Goal: Task Accomplishment & Management: Use online tool/utility

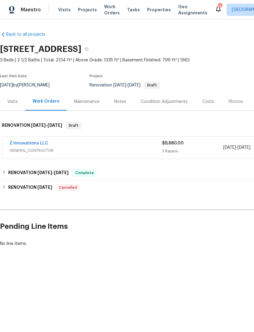
click at [96, 14] on div "Visits Projects Work Orders Tasks Properties Geo Assignments" at bounding box center [136, 10] width 157 height 12
click at [86, 12] on span "Projects" at bounding box center [87, 10] width 19 height 6
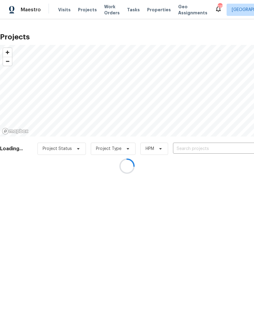
click at [202, 152] on div at bounding box center [127, 166] width 254 height 332
click at [193, 149] on div at bounding box center [127, 166] width 254 height 332
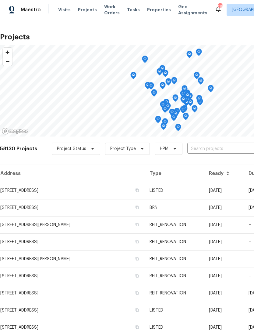
click at [205, 149] on input "text" at bounding box center [223, 148] width 70 height 9
type input "6200"
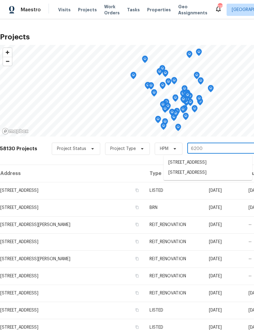
click at [231, 178] on li "[STREET_ADDRESS]" at bounding box center [208, 172] width 89 height 10
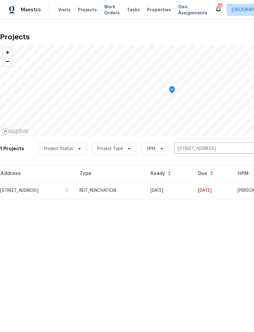
click at [61, 193] on td "[STREET_ADDRESS]" at bounding box center [37, 190] width 75 height 17
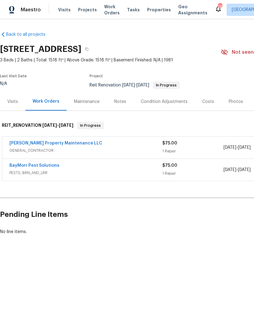
click at [65, 144] on link "[PERSON_NAME] Property Maintenance LLC" at bounding box center [55, 143] width 93 height 4
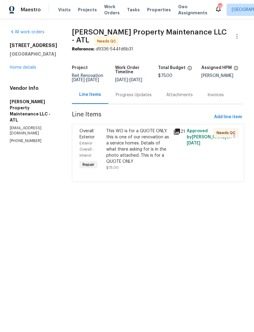
click at [144, 103] on div "Progress Updates" at bounding box center [134, 95] width 51 height 18
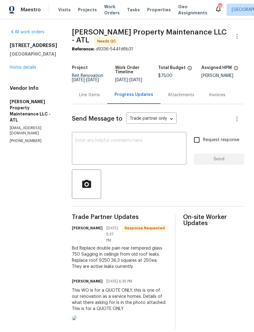
click at [93, 104] on div "Line Items" at bounding box center [89, 95] width 35 height 18
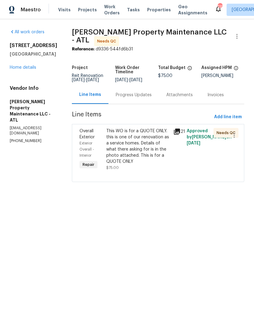
click at [141, 149] on div "This WO is for a QUOTE ONLY. this is one of our renovation as a service homes. …" at bounding box center [137, 146] width 63 height 37
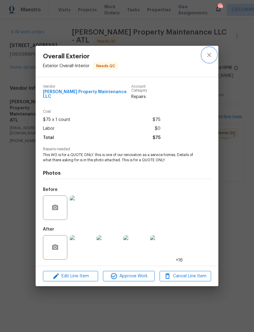
click at [210, 56] on icon "close" at bounding box center [209, 55] width 4 height 4
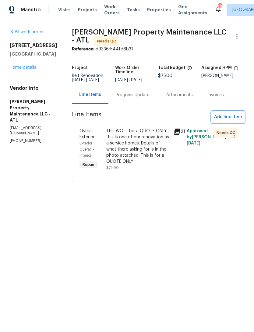
click at [229, 121] on span "Add line item" at bounding box center [228, 117] width 28 height 8
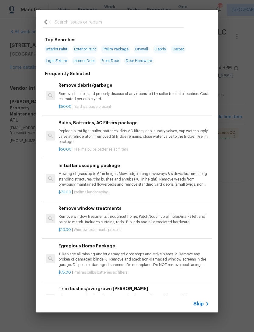
click at [95, 23] on input "text" at bounding box center [119, 22] width 129 height 9
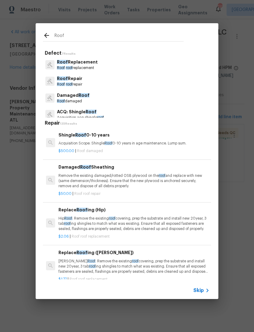
type input "Roof"
click at [121, 68] on div "Roof Replacement Roof roof replacement" at bounding box center [127, 64] width 168 height 16
click at [102, 68] on div "Roof Replacement Roof roof replacement" at bounding box center [127, 64] width 168 height 16
click at [73, 70] on span "roof" at bounding box center [69, 68] width 7 height 4
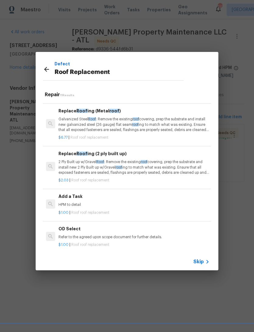
scroll to position [294, 0]
click at [81, 199] on div "Add a Task HPM to detail" at bounding box center [134, 200] width 151 height 15
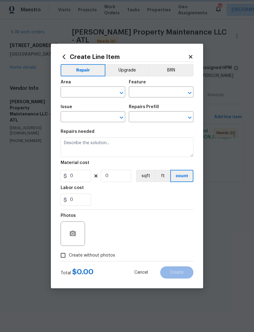
type input "[PERSON_NAME] and Trim"
type input "Roof Replacement"
type input "Add a Task $1.00"
type textarea "HPM to detail"
type input "1"
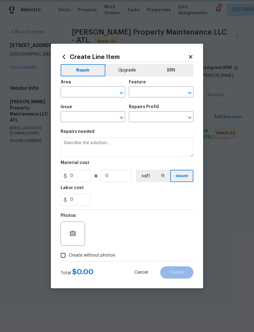
type input "1"
click at [70, 191] on div "Labor cost" at bounding box center [127, 189] width 133 height 8
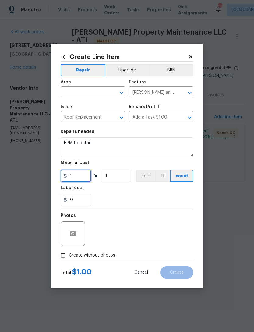
click at [86, 177] on input "1" at bounding box center [76, 176] width 31 height 12
type input "9250"
click at [89, 88] on input "text" at bounding box center [85, 92] width 48 height 9
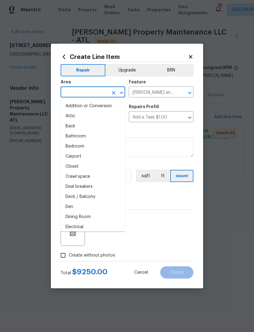
type input "t"
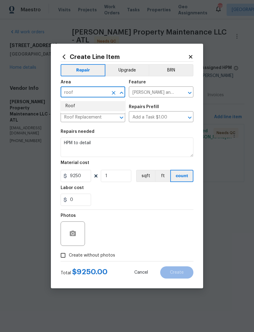
click at [94, 102] on li "Roof" at bounding box center [93, 106] width 65 height 10
type input "Roof"
click at [94, 101] on span "Issue Roof Replacement ​" at bounding box center [93, 113] width 65 height 25
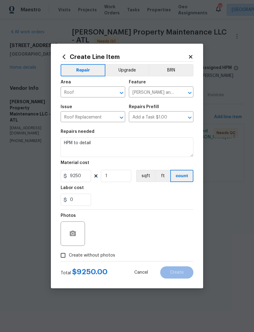
click at [65, 256] on input "Create without photos" at bounding box center [63, 255] width 12 height 12
checkbox input "true"
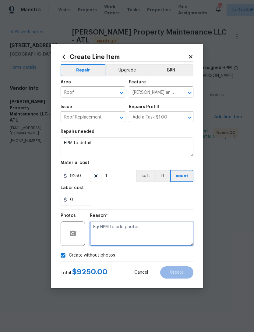
click at [138, 234] on textarea at bounding box center [142, 233] width 104 height 24
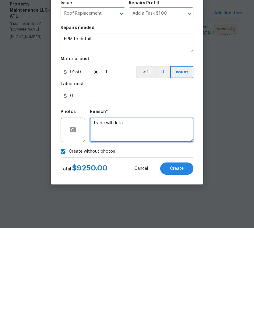
type textarea "Trade will detail"
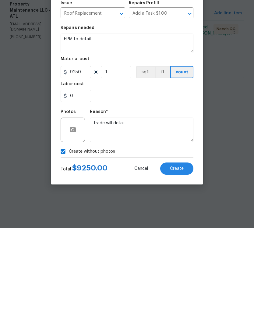
click at [173, 193] on div "0" at bounding box center [127, 199] width 133 height 12
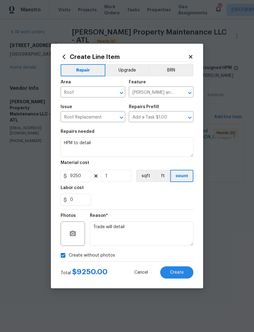
click at [183, 274] on span "Create" at bounding box center [177, 272] width 14 height 5
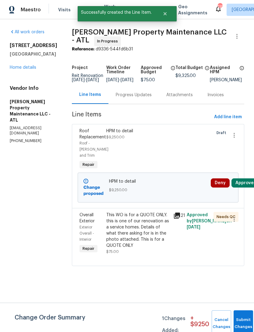
click at [245, 181] on button "Approve" at bounding box center [245, 182] width 26 height 9
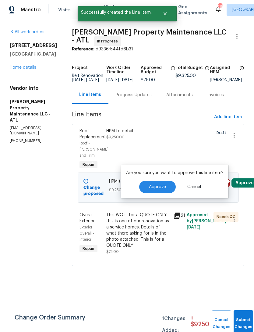
click at [162, 189] on span "Approve" at bounding box center [157, 187] width 17 height 5
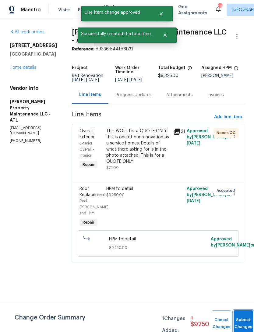
click at [243, 319] on button "Submit Changes" at bounding box center [244, 323] width 20 height 26
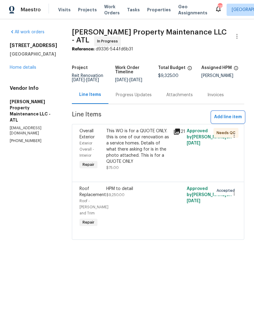
click at [235, 121] on span "Add line item" at bounding box center [228, 117] width 28 height 8
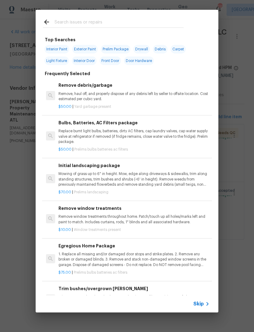
click at [97, 24] on input "text" at bounding box center [119, 22] width 129 height 9
type input "Sheetrock"
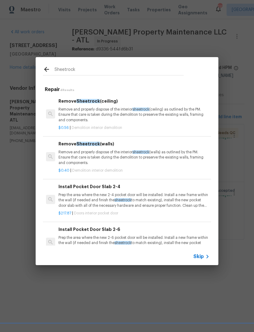
click at [190, 111] on p "Remove and properly dispose of the interior sheetrock (ceiling) as outlined by …" at bounding box center [134, 115] width 151 height 16
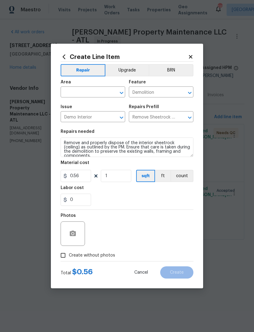
click at [190, 111] on div "Create Line Item Repair Upgrade BRN Area ​ Feature Demolition ​ Issue Demo Inte…" at bounding box center [127, 166] width 153 height 244
click at [85, 181] on input "0.56" at bounding box center [76, 176] width 31 height 12
type input "950"
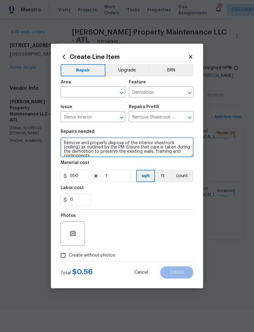
click at [187, 153] on textarea "Remove and properly dispose of the interior sheetrock (ceiling) as outlined by …" at bounding box center [127, 147] width 133 height 20
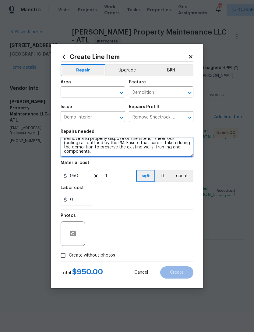
scroll to position [4, 0]
click at [100, 154] on textarea "Remove and properly dispose of the interior sheetrock (ceiling) as outlined by …" at bounding box center [127, 147] width 133 height 20
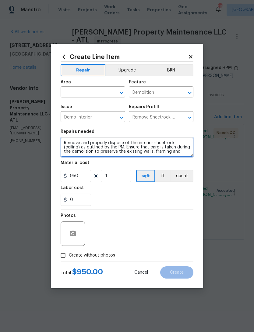
scroll to position [0, 0]
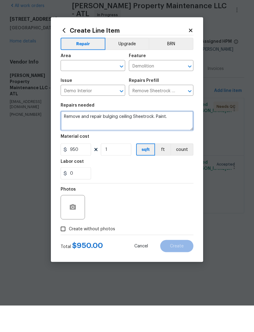
type textarea "Remove and repair bulging ceiling Sheetrock. Paint."
click at [86, 88] on input "text" at bounding box center [85, 92] width 48 height 9
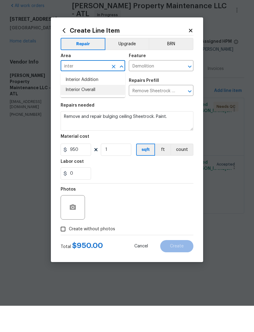
click at [106, 111] on li "Interior Overall" at bounding box center [93, 116] width 65 height 10
type input "Interior Overall"
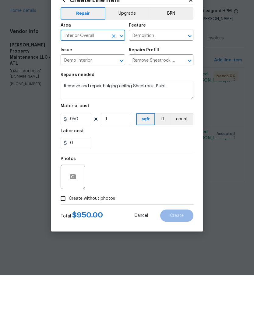
click at [68, 249] on input "Create without photos" at bounding box center [63, 255] width 12 height 12
checkbox input "true"
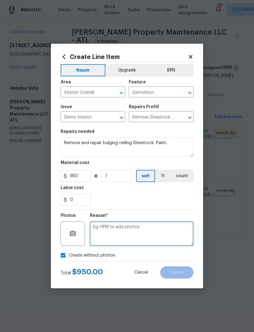
click at [137, 236] on textarea at bounding box center [142, 233] width 104 height 24
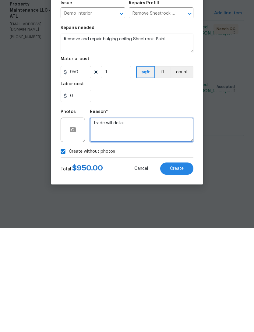
type textarea "Trade will detail"
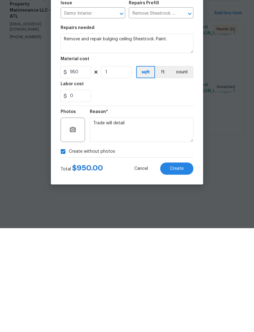
click at [175, 193] on div "0" at bounding box center [127, 199] width 133 height 12
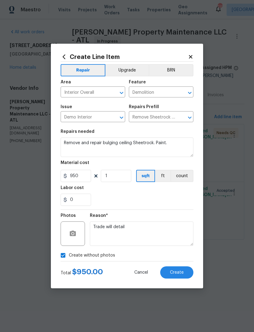
click at [185, 277] on button "Create" at bounding box center [176, 272] width 33 height 12
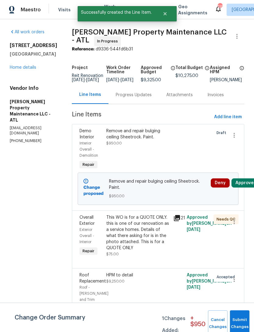
click at [244, 187] on button "Approve" at bounding box center [245, 182] width 26 height 9
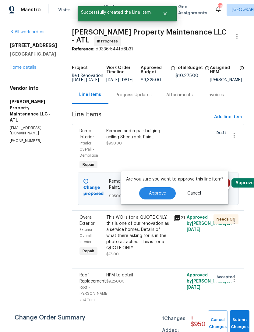
click at [164, 198] on button "Approve" at bounding box center [157, 193] width 37 height 12
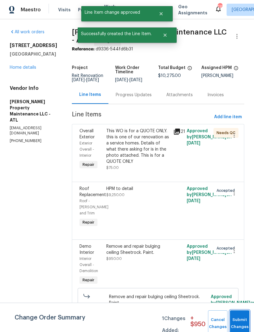
click at [242, 321] on button "Submit Changes" at bounding box center [240, 323] width 20 height 26
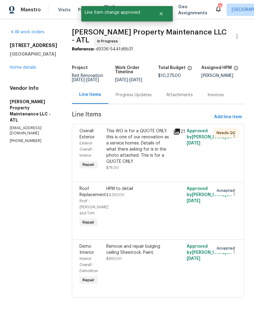
click at [33, 70] on link "Home details" at bounding box center [23, 67] width 27 height 4
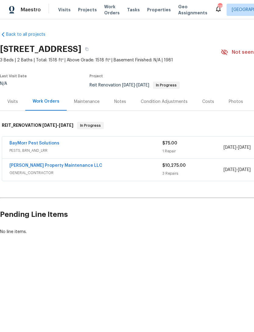
click at [52, 142] on link "BayMorr Pest Solutions" at bounding box center [34, 143] width 50 height 4
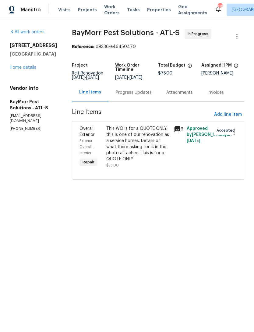
click at [143, 96] on div "Progress Updates" at bounding box center [134, 92] width 51 height 18
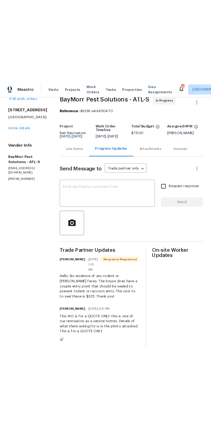
scroll to position [13, 0]
